Goal: Task Accomplishment & Management: Manage account settings

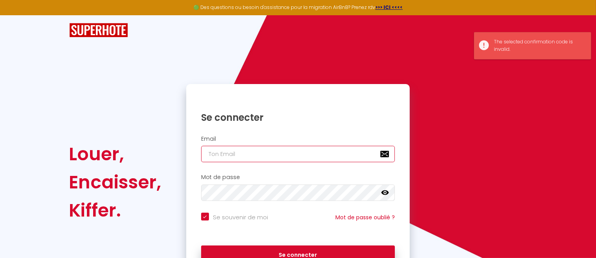
click at [264, 150] on input "email" at bounding box center [298, 154] width 194 height 16
type input "[EMAIL_ADDRESS][DOMAIN_NAME]"
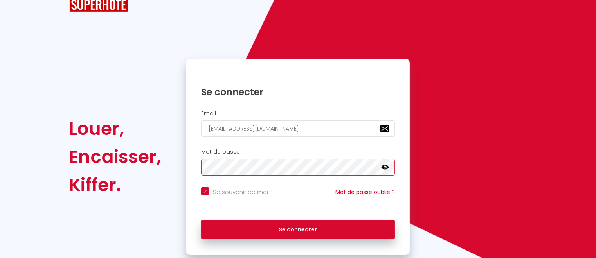
scroll to position [45, 0]
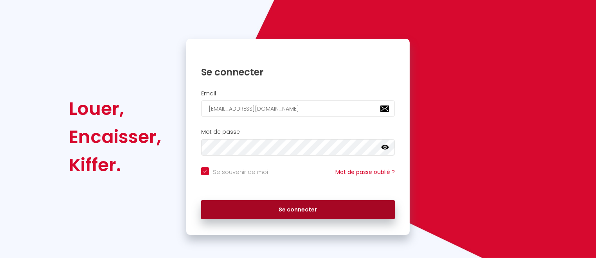
click at [301, 206] on button "Se connecter" at bounding box center [298, 210] width 194 height 20
checkbox input "true"
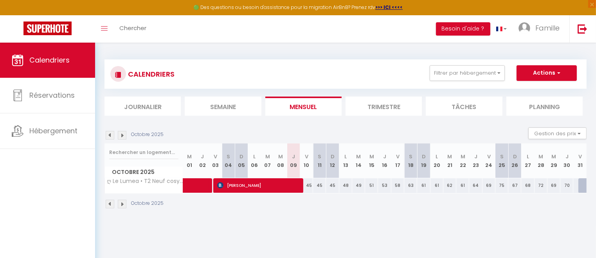
click at [290, 223] on div "CALENDRIERS Filtrer par hébergement La [PERSON_NAME] ღ Le Lumea • T2 Neuf cosy,…" at bounding box center [345, 135] width 501 height 184
click at [243, 184] on span "[PERSON_NAME]" at bounding box center [258, 185] width 82 height 15
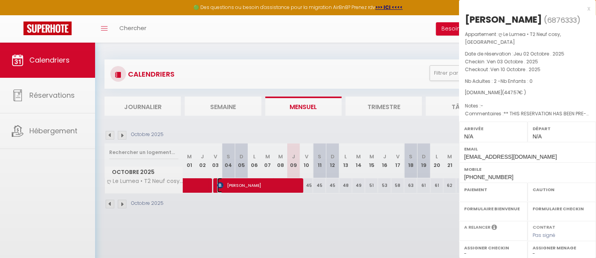
select select "OK"
select select "0"
select select "1"
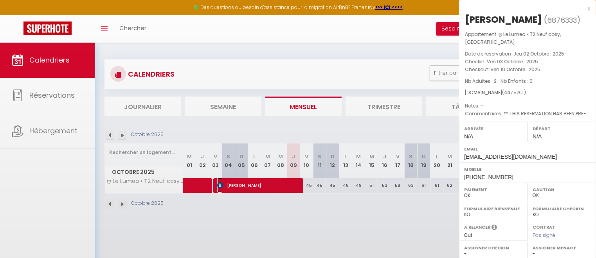
select select
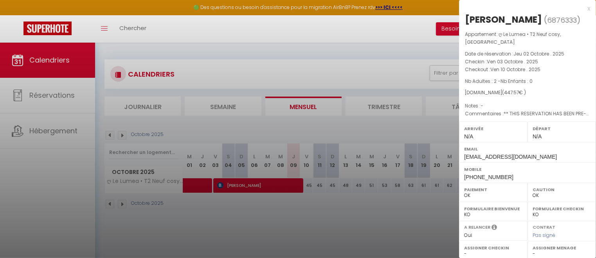
click at [248, 209] on div at bounding box center [298, 129] width 596 height 258
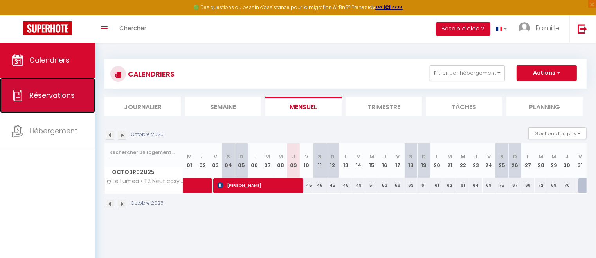
click at [54, 94] on span "Réservations" at bounding box center [51, 95] width 45 height 10
select select "not_cancelled"
